Goal: Navigation & Orientation: Find specific page/section

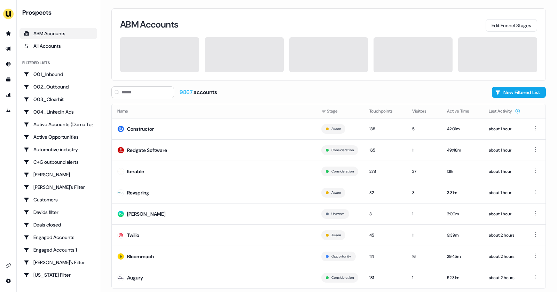
scroll to position [11, 0]
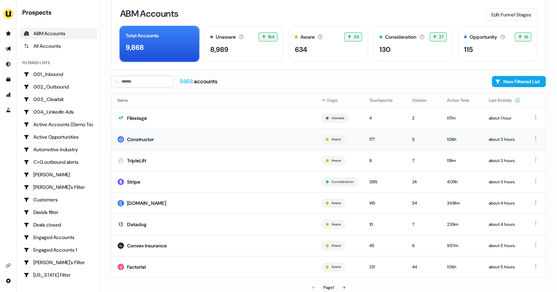
scroll to position [11, 0]
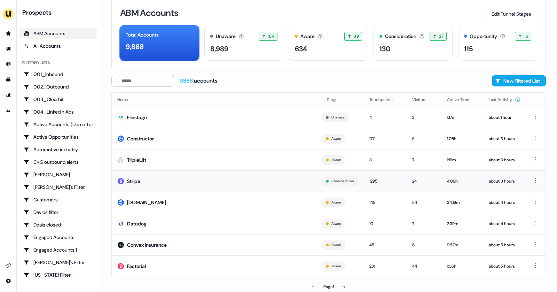
click at [148, 178] on td "Stripe" at bounding box center [214, 180] width 204 height 21
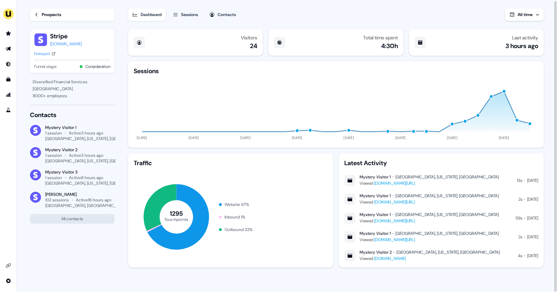
scroll to position [1, 0]
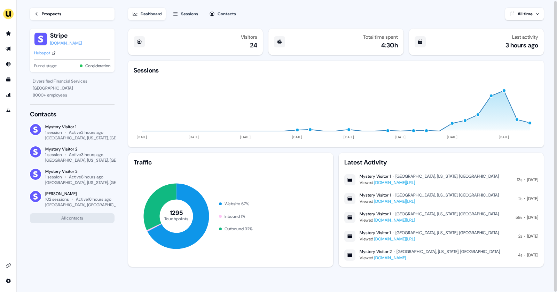
click at [189, 17] on button "Sessions" at bounding box center [185, 14] width 34 height 13
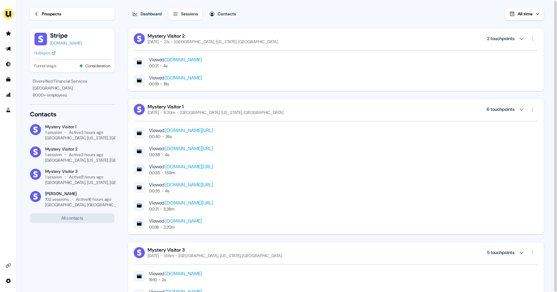
click at [43, 11] on div "Prospects" at bounding box center [51, 13] width 19 height 7
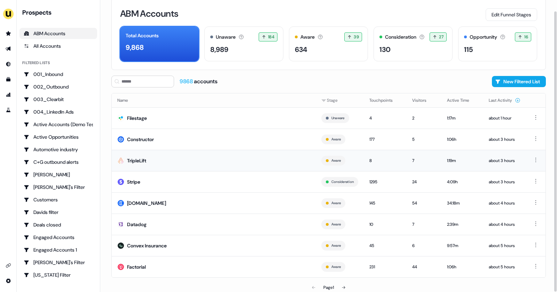
scroll to position [11, 0]
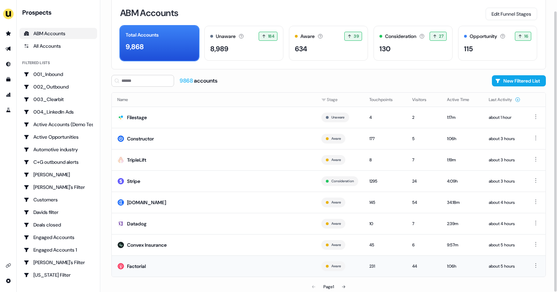
click at [270, 260] on td "Factorial" at bounding box center [214, 265] width 204 height 21
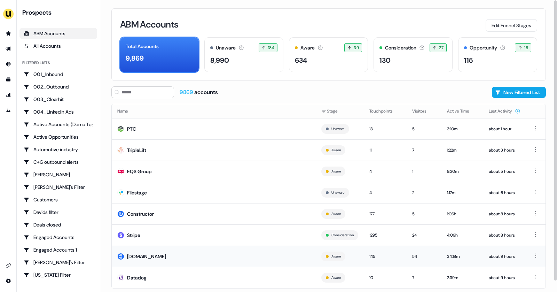
scroll to position [11, 0]
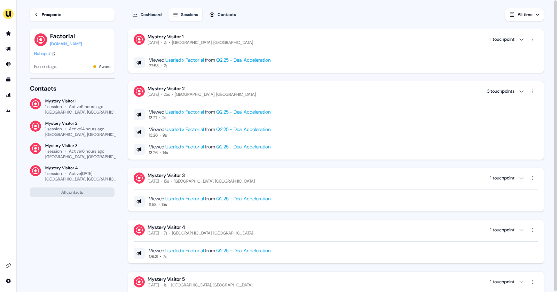
click at [37, 13] on icon at bounding box center [36, 14] width 2 height 3
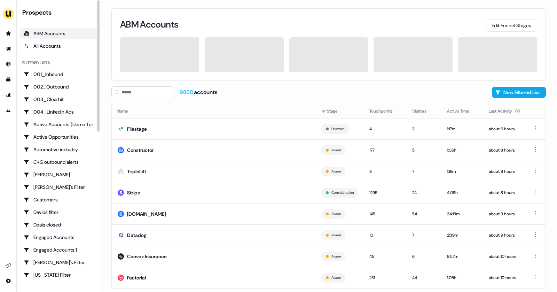
drag, startPoint x: 5, startPoint y: 49, endPoint x: 76, endPoint y: 6, distance: 83.2
click at [76, 6] on nav "Prospects ABM Accounts All Accounts Filtered lists 001_Inbound 002_Outbound 003…" at bounding box center [50, 146] width 100 height 292
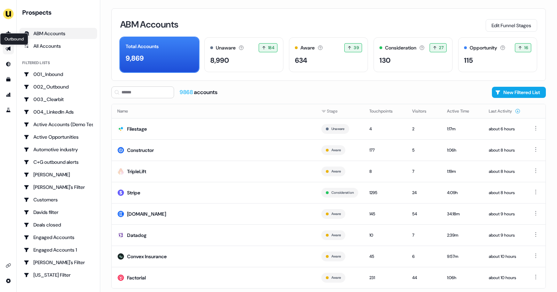
click at [8, 46] on icon "Go to outbound experience" at bounding box center [9, 49] width 6 height 6
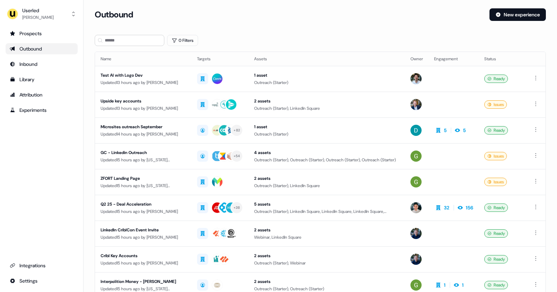
click at [35, 43] on ul "Prospects Outbound Inbound Library Attribution Experiments" at bounding box center [42, 72] width 72 height 88
click at [35, 50] on div "Outbound" at bounding box center [42, 48] width 64 height 7
click at [35, 49] on div "Outbound" at bounding box center [42, 48] width 64 height 7
click at [27, 34] on div "Prospects" at bounding box center [42, 33] width 64 height 7
